Goal: Information Seeking & Learning: Find specific fact

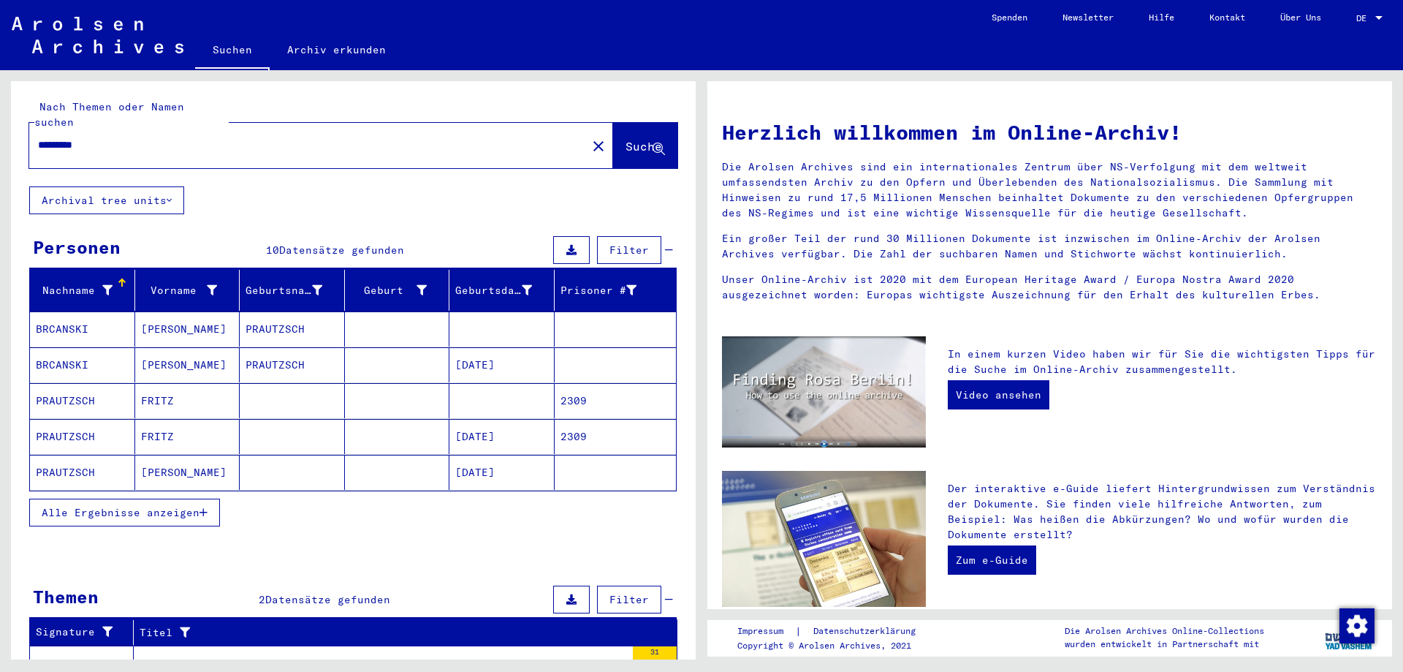
click at [156, 506] on span "Alle Ergebnisse anzeigen" at bounding box center [121, 512] width 158 height 13
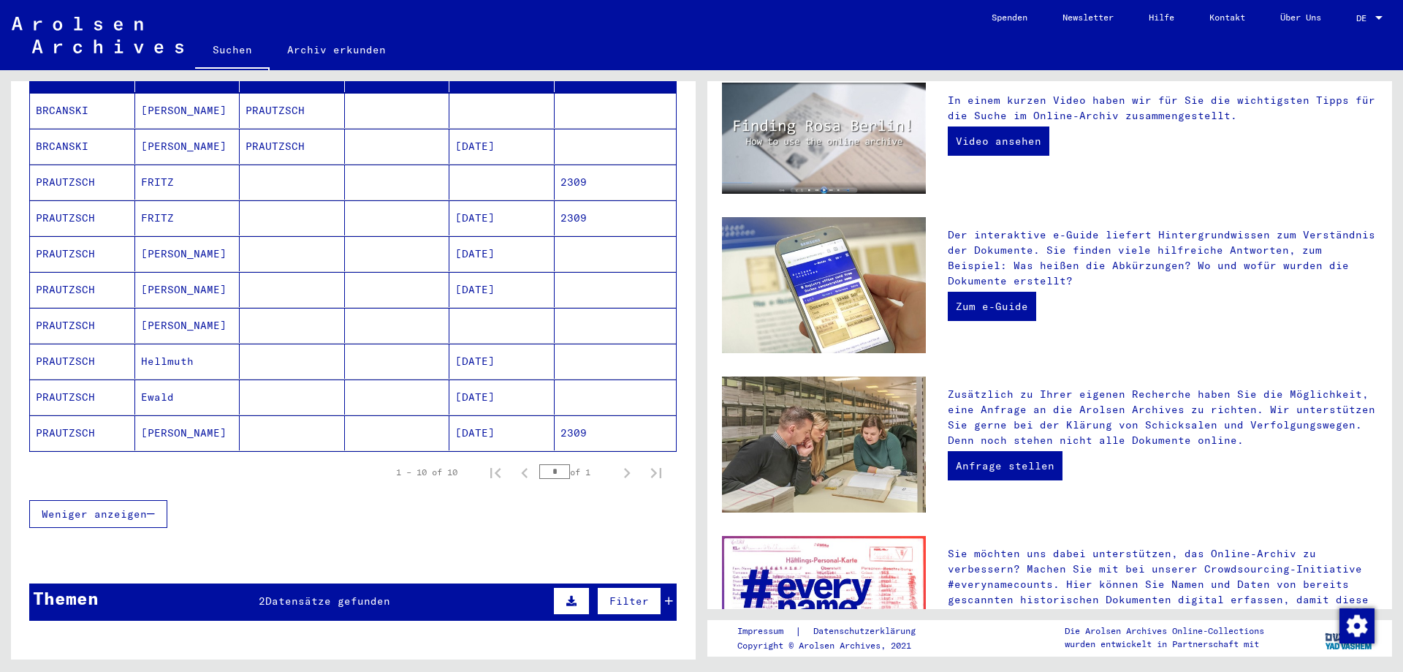
scroll to position [233, 0]
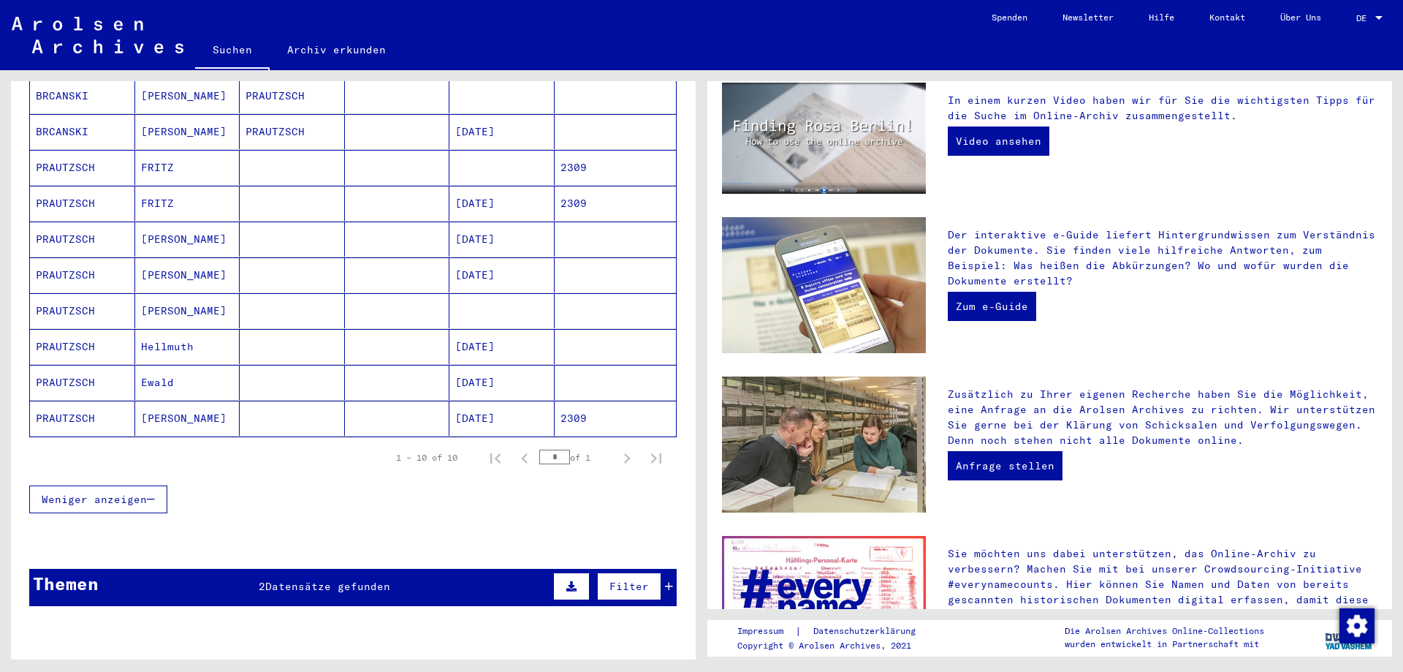
click at [304, 580] on span "Datensätze gefunden" at bounding box center [327, 586] width 125 height 13
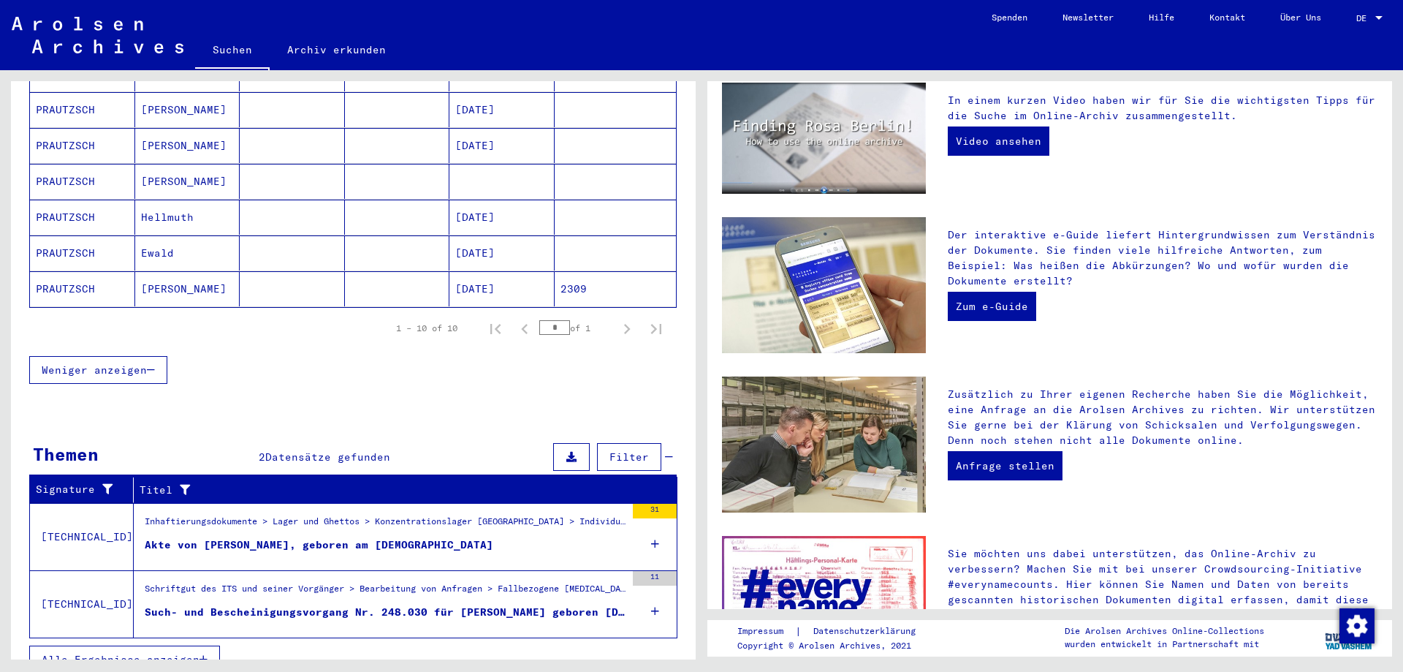
scroll to position [369, 0]
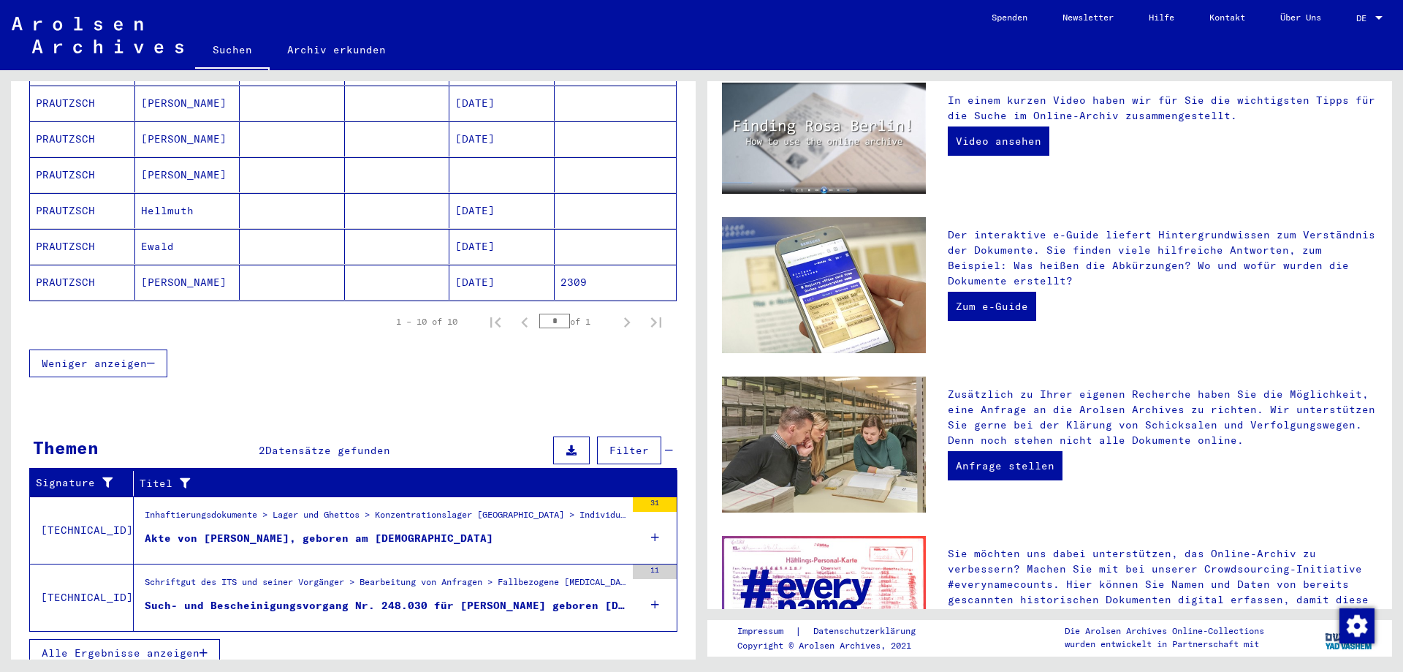
click at [540, 598] on div "Such- und Bescheinigungsvorgang Nr. 248.030 für [PERSON_NAME] geboren [DEMOGRAP…" at bounding box center [385, 605] width 481 height 15
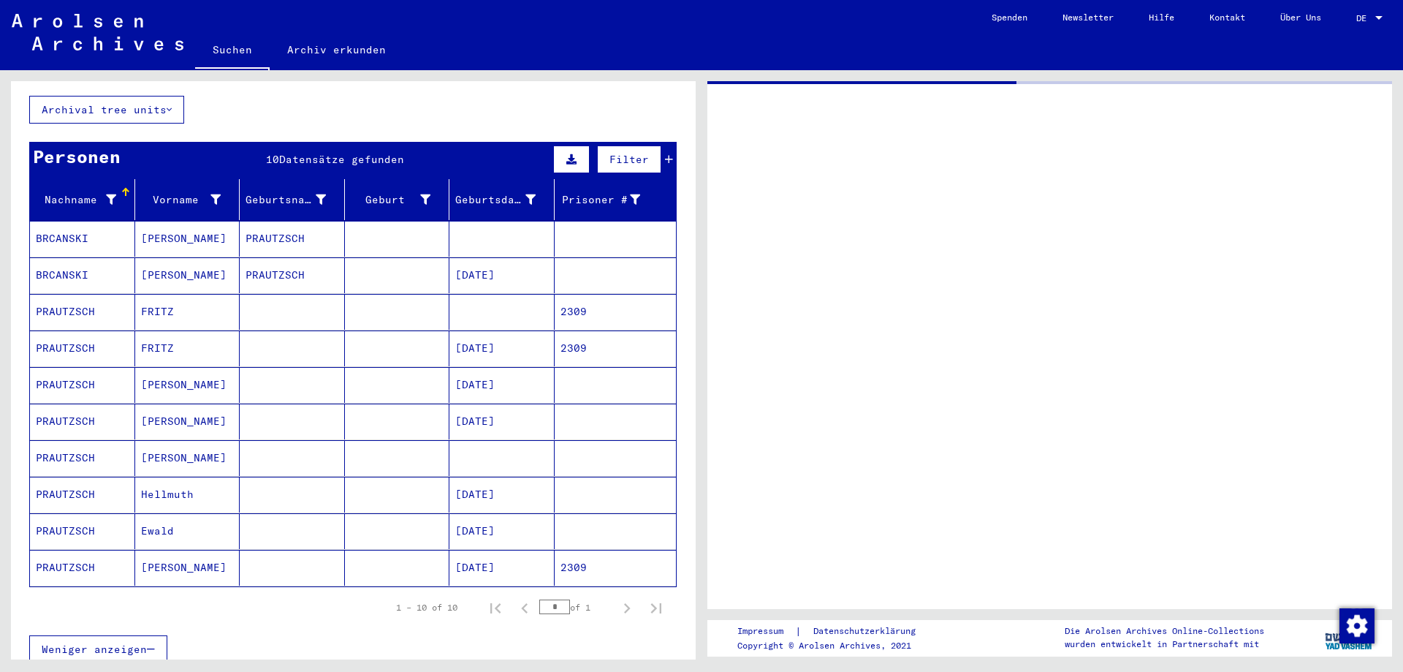
scroll to position [75, 0]
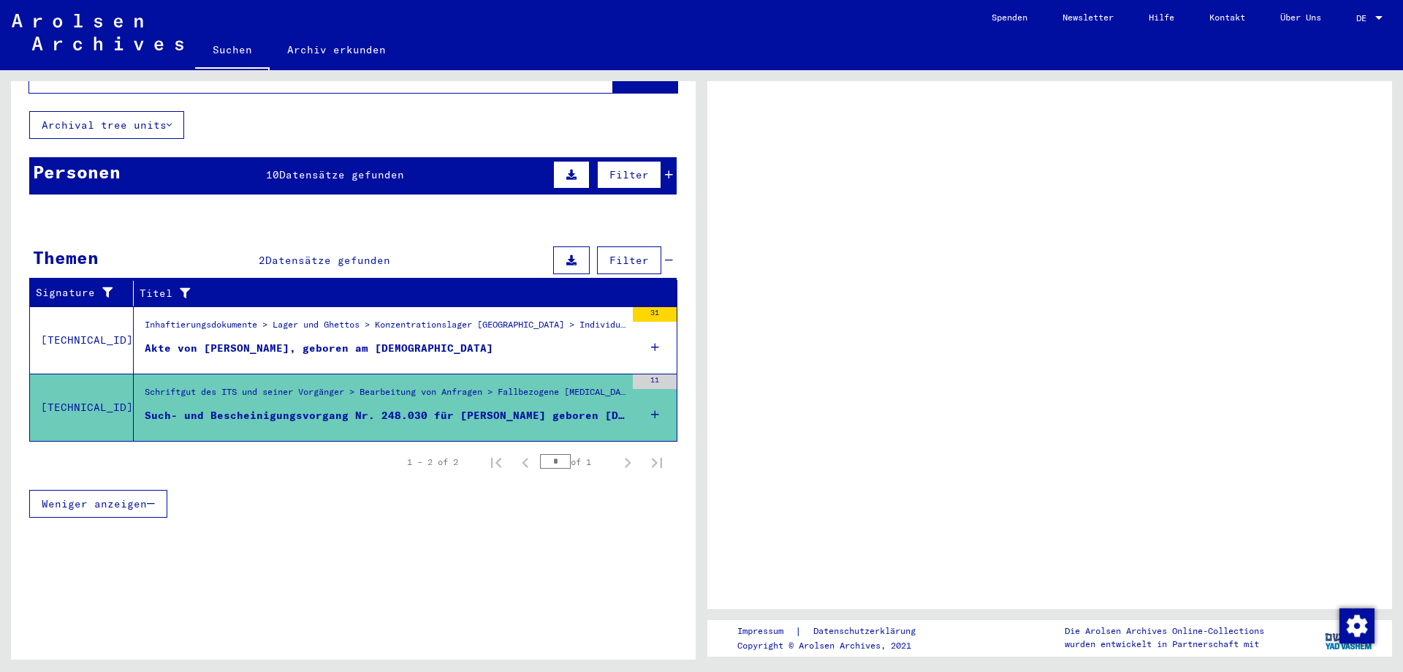
click at [640, 382] on mat-cell at bounding box center [616, 400] width 122 height 36
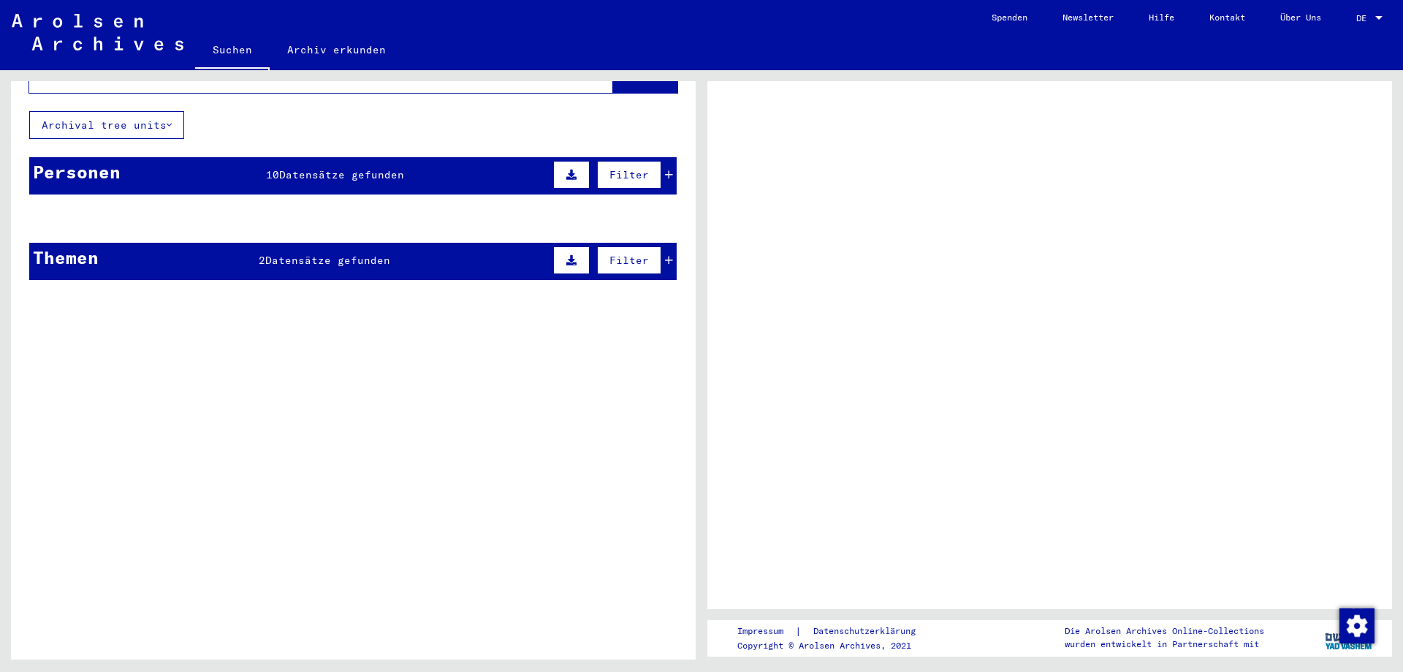
click at [365, 240] on mat-cell at bounding box center [397, 254] width 105 height 36
click at [566, 255] on icon at bounding box center [571, 260] width 10 height 10
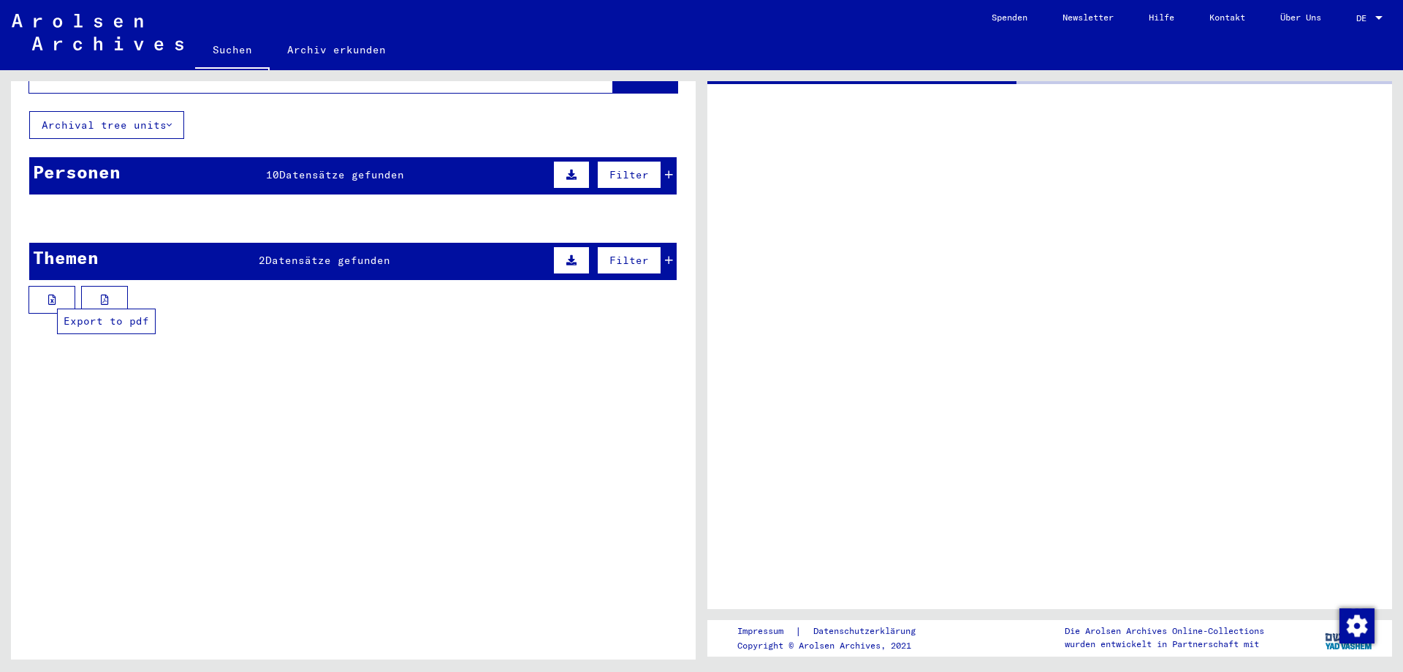
click at [108, 295] on icon at bounding box center [105, 300] width 8 height 10
